Goal: Navigation & Orientation: Find specific page/section

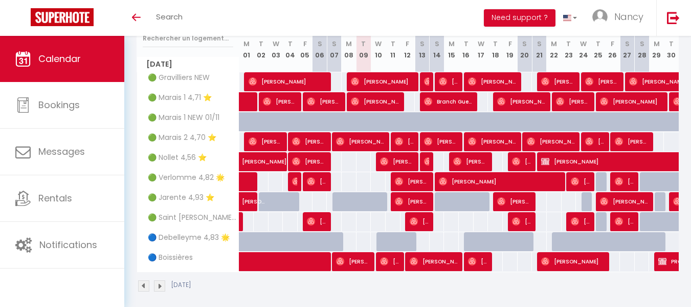
scroll to position [141, 0]
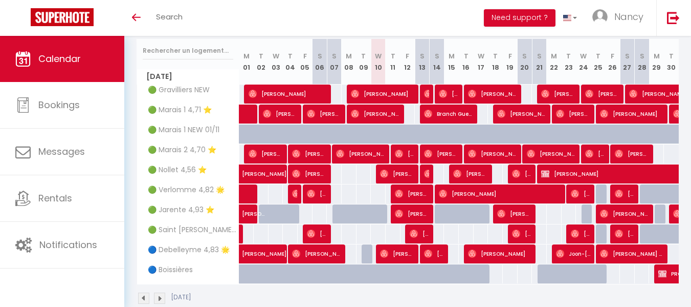
scroll to position [149, 0]
